Goal: Find specific page/section: Find specific page/section

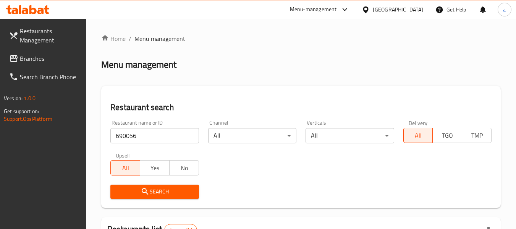
scroll to position [112, 0]
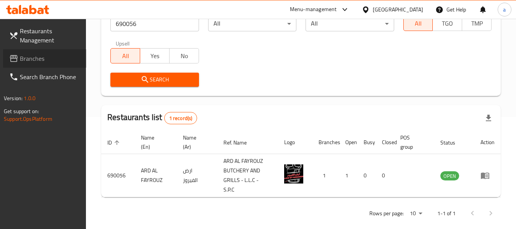
click at [33, 57] on span "Branches" at bounding box center [50, 58] width 60 height 9
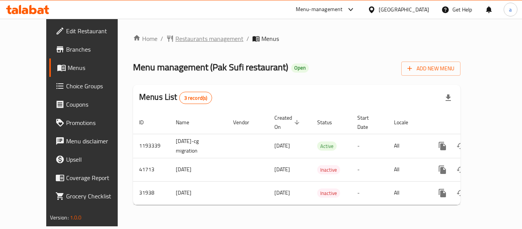
click at [177, 36] on span "Restaurants management" at bounding box center [209, 38] width 68 height 9
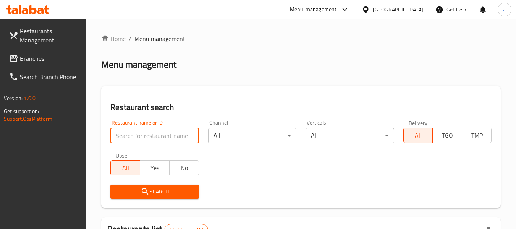
click at [147, 135] on input "search" at bounding box center [154, 135] width 88 height 15
paste input "10909"
type input "10909"
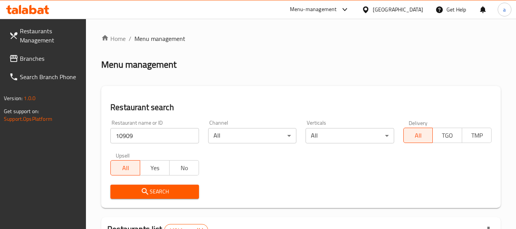
click at [160, 195] on span "Search" at bounding box center [154, 192] width 76 height 10
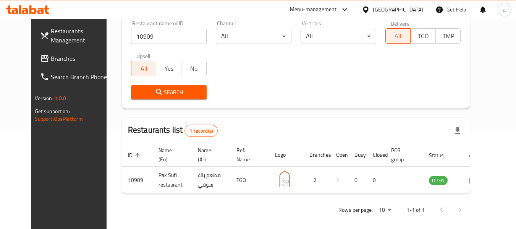
scroll to position [105, 0]
